Goal: Book appointment/travel/reservation

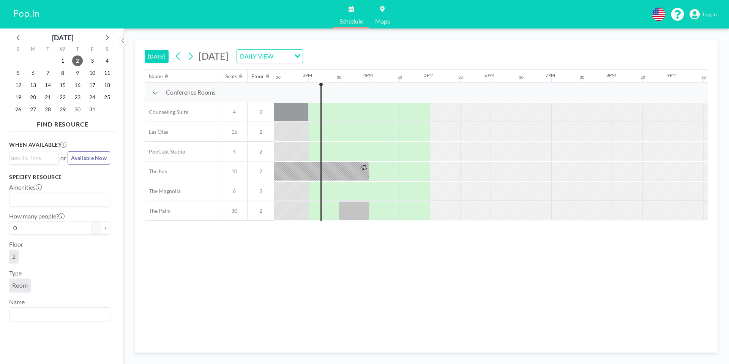
scroll to position [0, 881]
click at [74, 83] on span "16" at bounding box center [77, 85] width 11 height 11
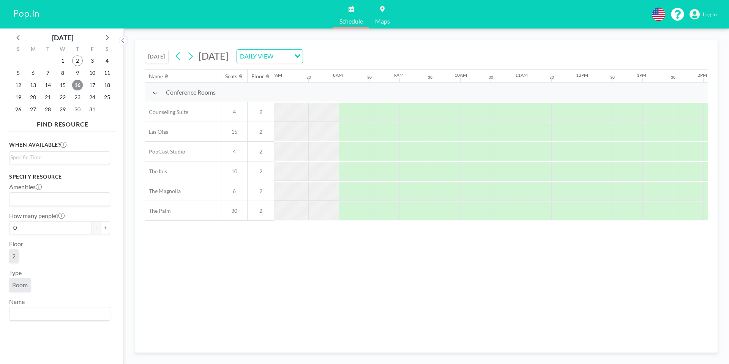
scroll to position [0, 455]
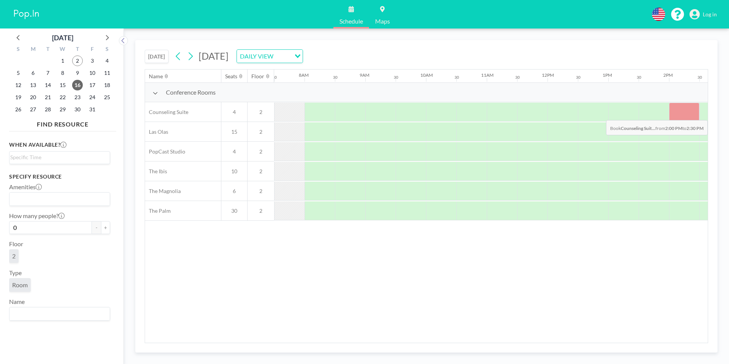
click at [682, 114] on div at bounding box center [684, 111] width 30 height 19
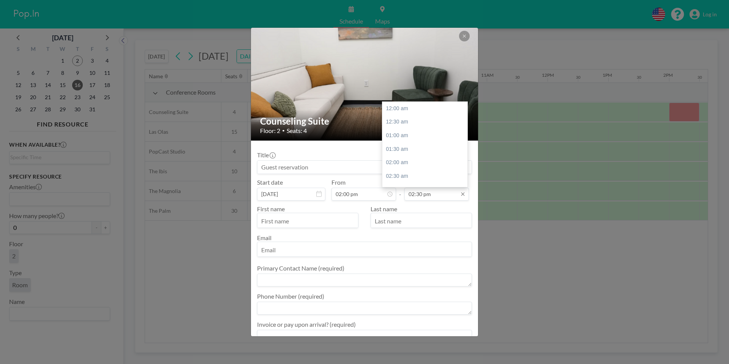
scroll to position [392, 0]
click at [445, 194] on input "02:30 pm" at bounding box center [436, 193] width 65 height 13
click at [395, 123] on div "03:00 pm" at bounding box center [426, 122] width 89 height 14
type input "03:00 pm"
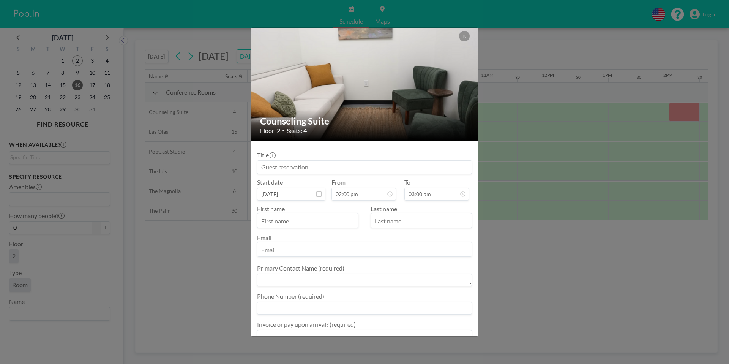
click at [271, 215] on input "text" at bounding box center [307, 220] width 101 height 13
type input "c"
type input "CLAY"
type input "[PERSON_NAME]"
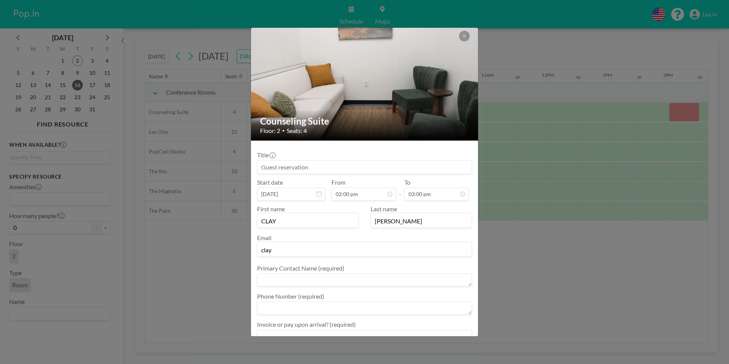
type input "clay"
click at [414, 250] on input "clay" at bounding box center [364, 249] width 214 height 13
paste input "[EMAIL_ADDRESS][DOMAIN_NAME]"
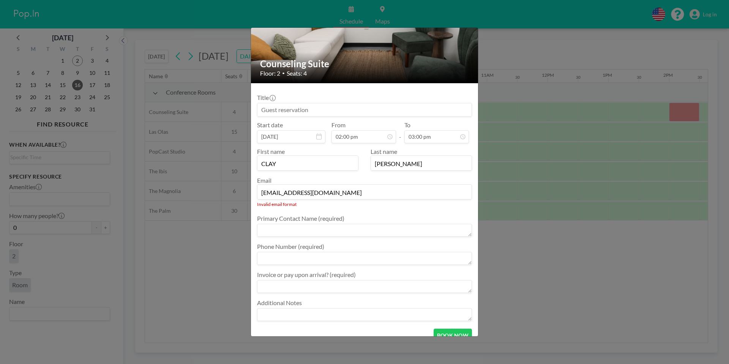
scroll to position [58, 0]
type input "[EMAIL_ADDRESS][DOMAIN_NAME]"
click at [366, 232] on ul "Primary Contact Name (required) Phone Number (required) Invoice or pay upon arr…" at bounding box center [364, 266] width 215 height 112
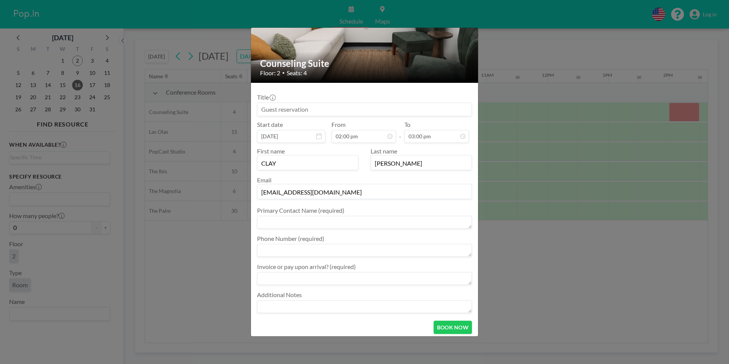
click at [363, 221] on textarea at bounding box center [364, 222] width 215 height 13
type textarea "clay"
type textarea "6784382890"
type textarea "invoice"
click at [456, 327] on button "BOOK NOW" at bounding box center [452, 326] width 38 height 13
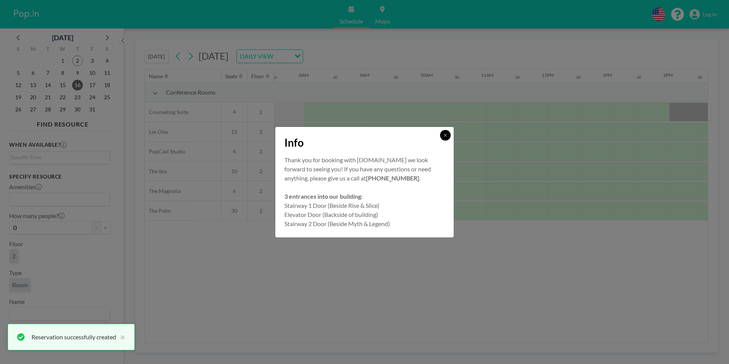
click at [444, 136] on icon at bounding box center [445, 135] width 5 height 5
